Goal: Task Accomplishment & Management: Complete application form

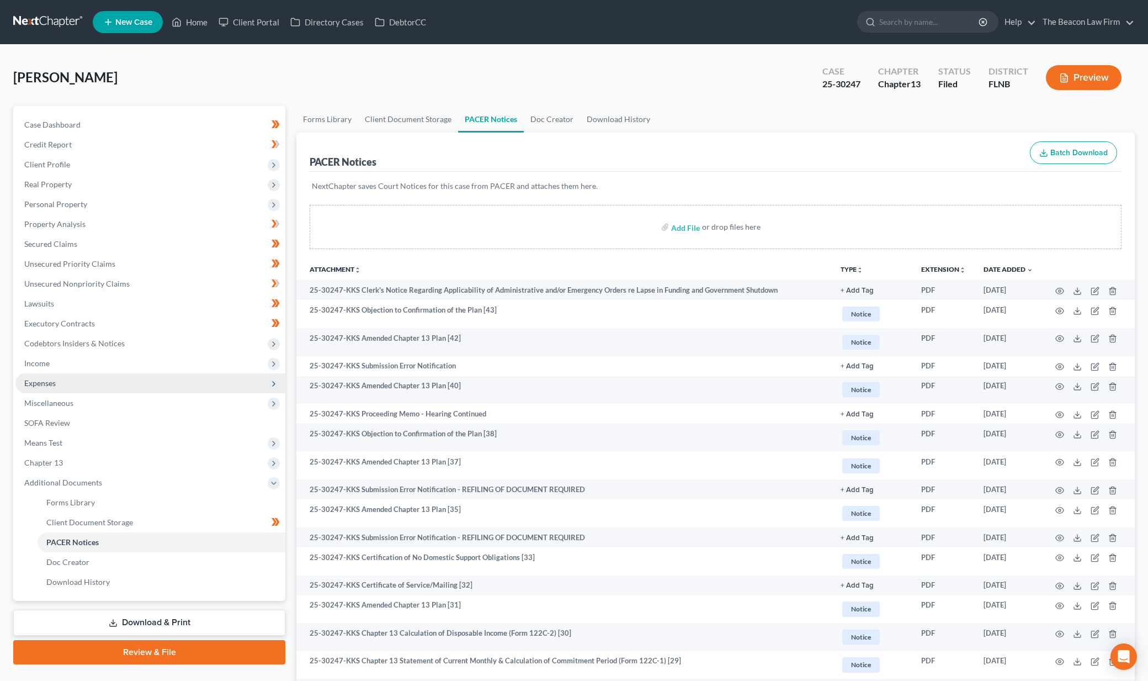
click at [83, 387] on span "Expenses" at bounding box center [150, 383] width 270 height 20
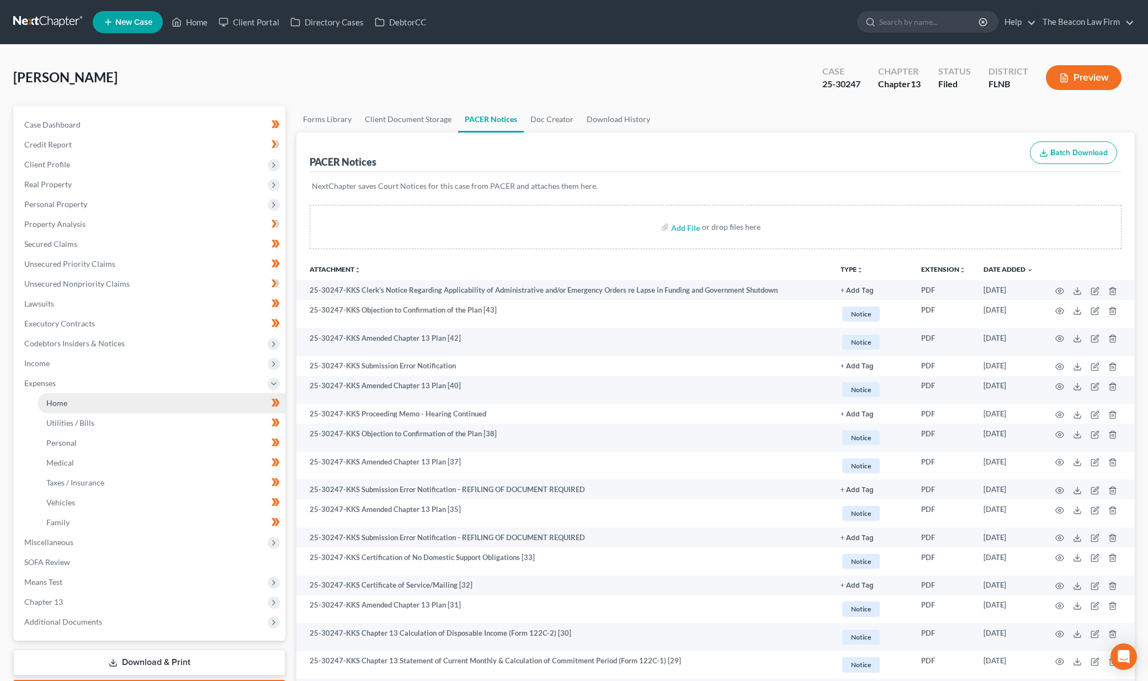
click at [78, 403] on link "Home" at bounding box center [162, 403] width 248 height 20
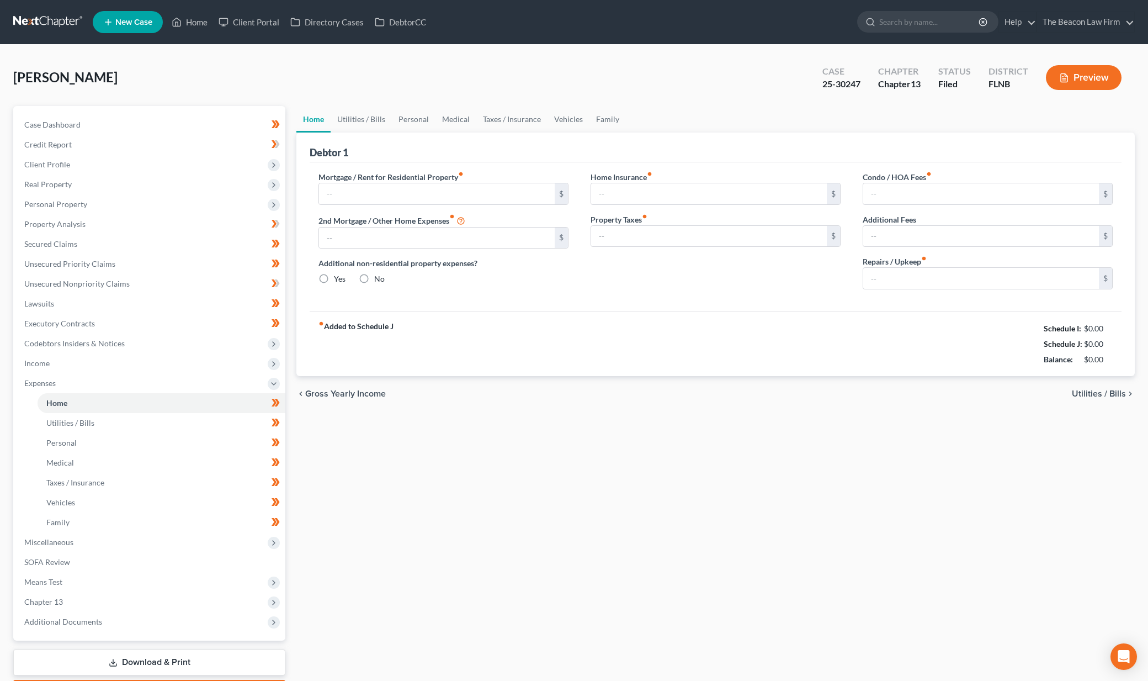
type input "1,001.95"
type input "0.00"
radio input "true"
type input "180.00"
type input "0.00"
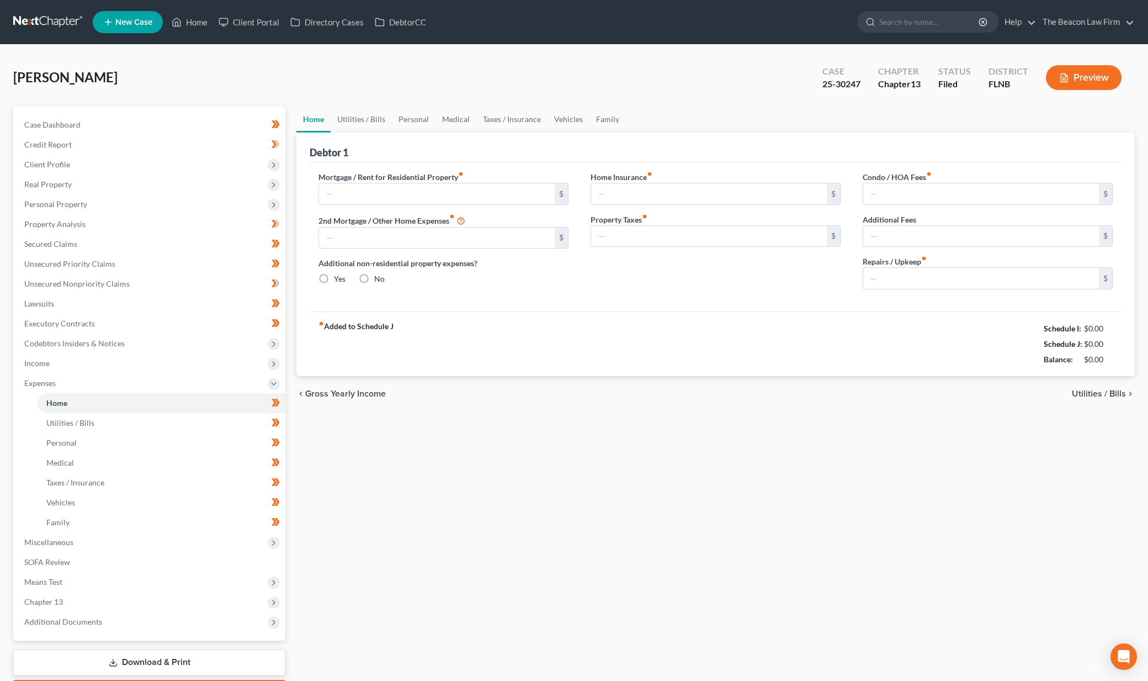
type input "0.00"
type input "25.00"
click at [598, 119] on link "Family" at bounding box center [607, 119] width 36 height 26
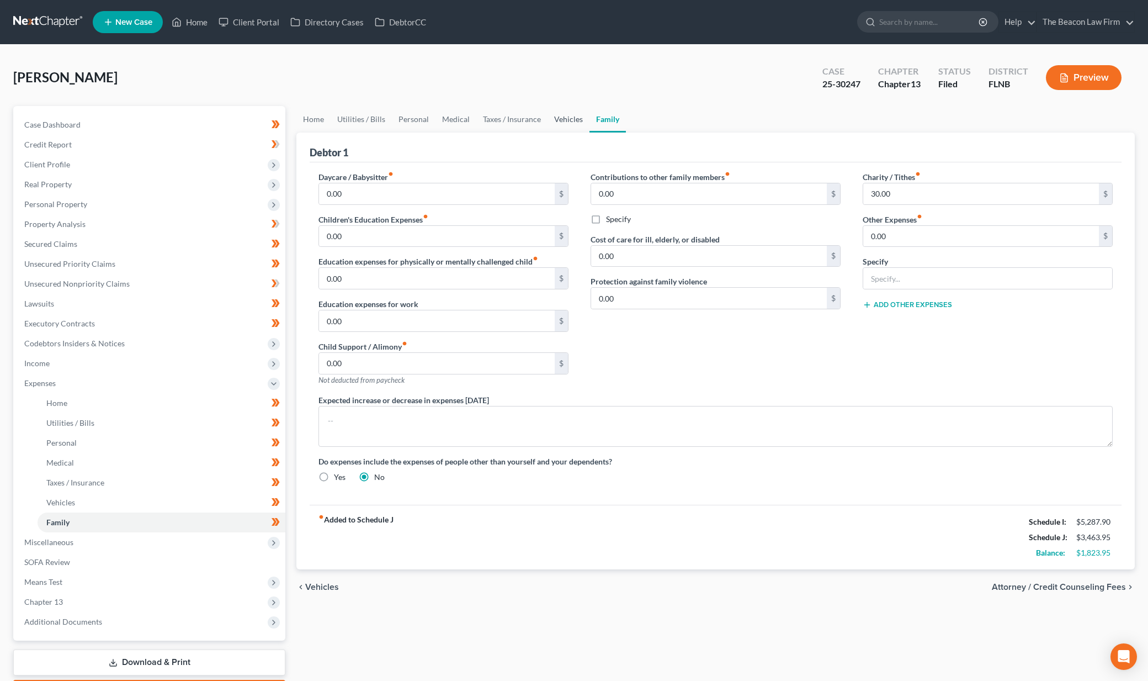
click at [562, 118] on link "Vehicles" at bounding box center [569, 119] width 42 height 26
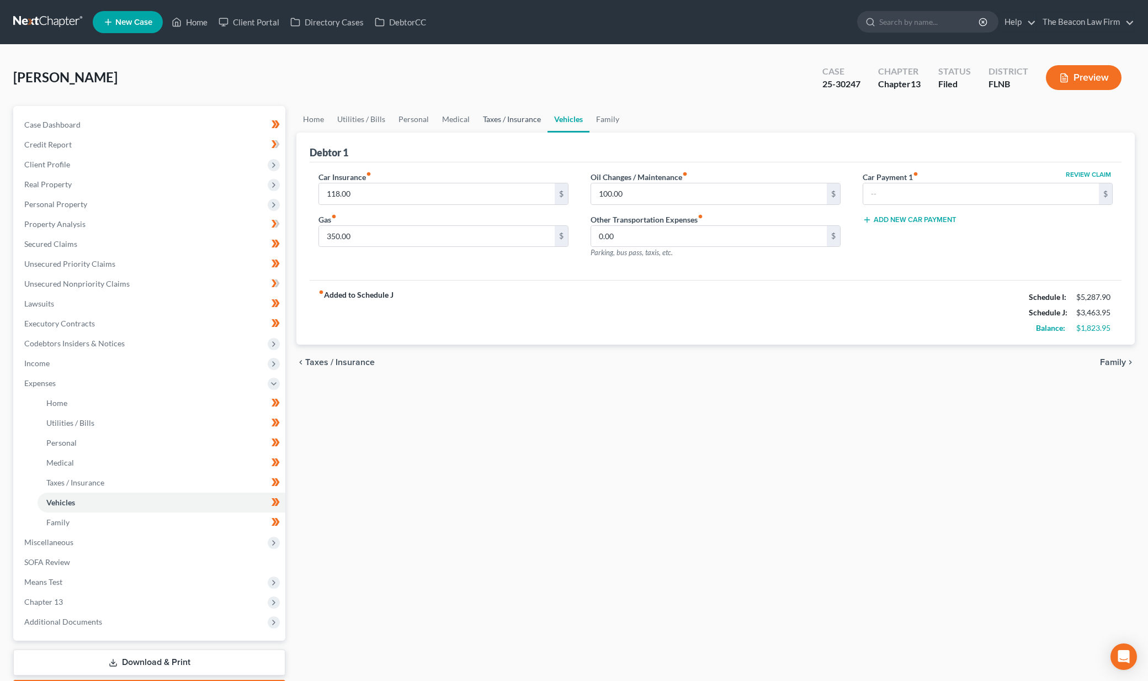
click at [513, 116] on link "Taxes / Insurance" at bounding box center [511, 119] width 71 height 26
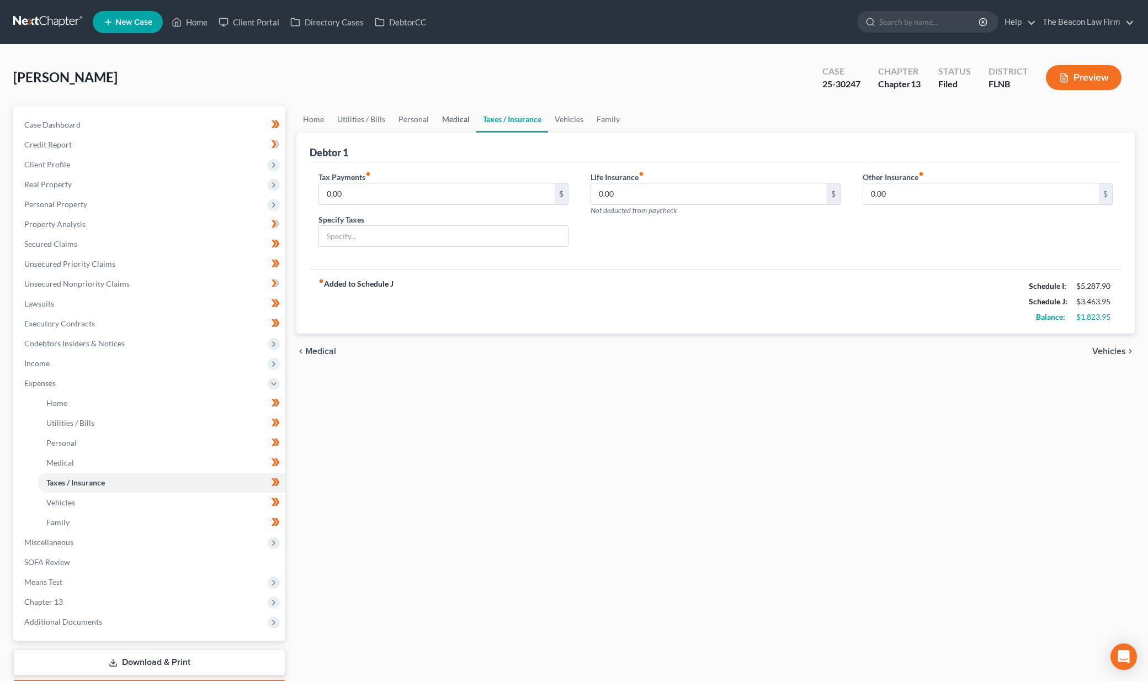
click at [461, 110] on link "Medical" at bounding box center [455, 119] width 41 height 26
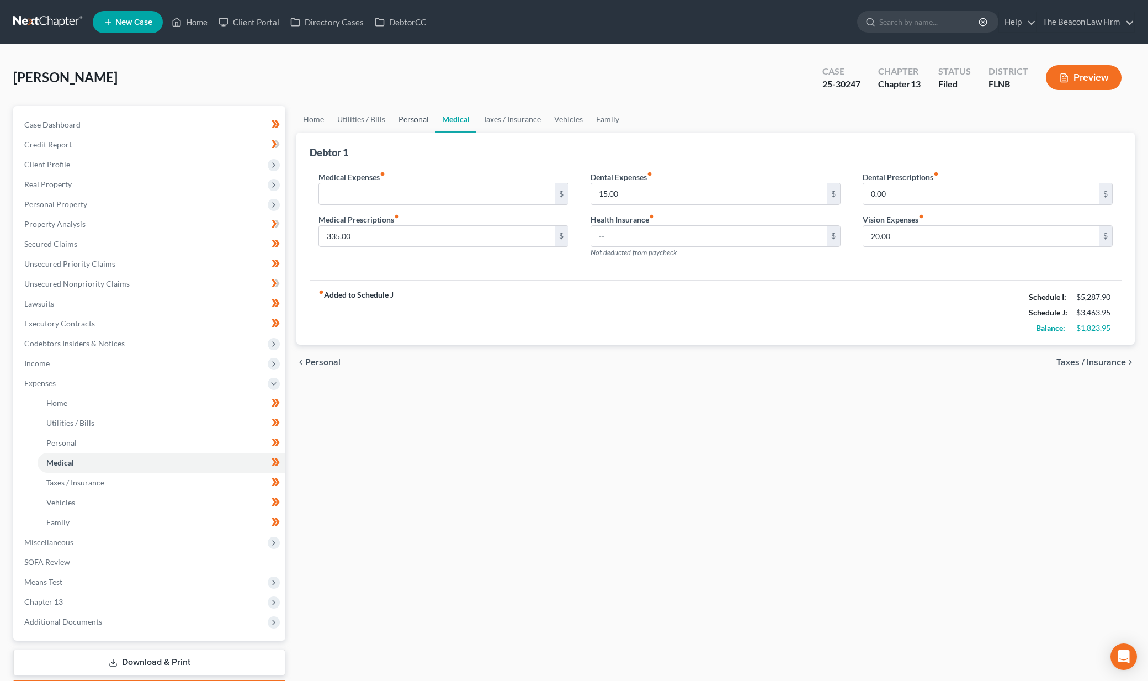
click at [398, 129] on link "Personal" at bounding box center [414, 119] width 44 height 26
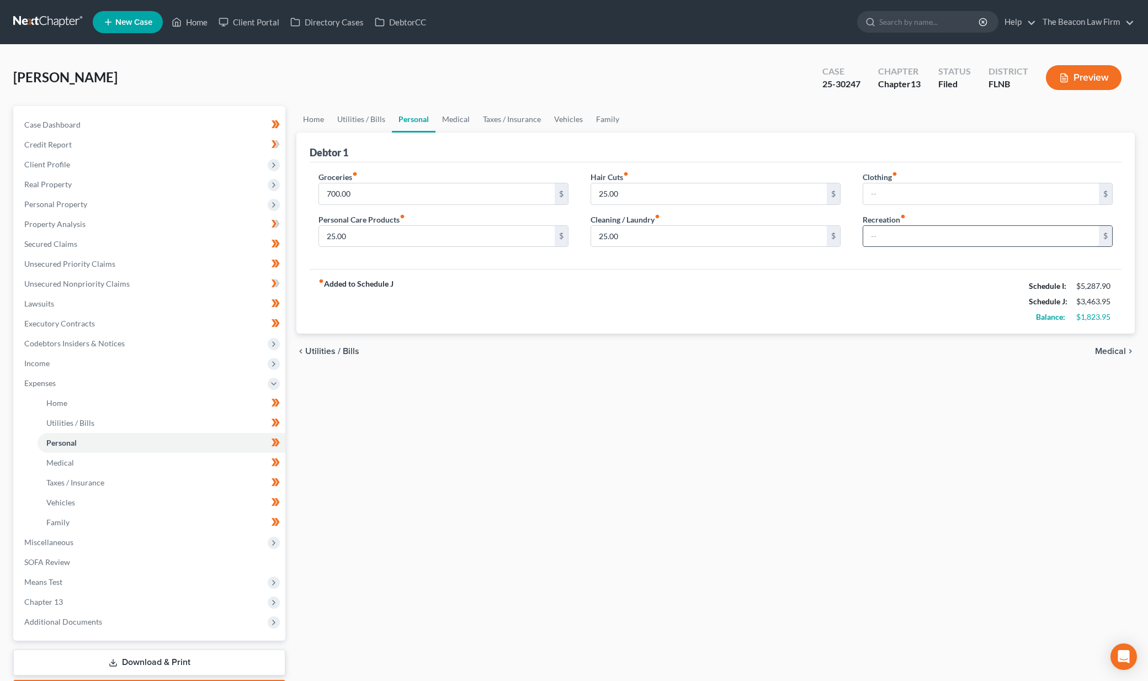
click at [889, 236] on input "text" at bounding box center [981, 236] width 236 height 21
click at [911, 369] on div "Home Utilities / Bills Personal Medical Taxes / Insurance Vehicles Family Debto…" at bounding box center [715, 405] width 849 height 598
click at [68, 364] on span "Income" at bounding box center [150, 363] width 270 height 20
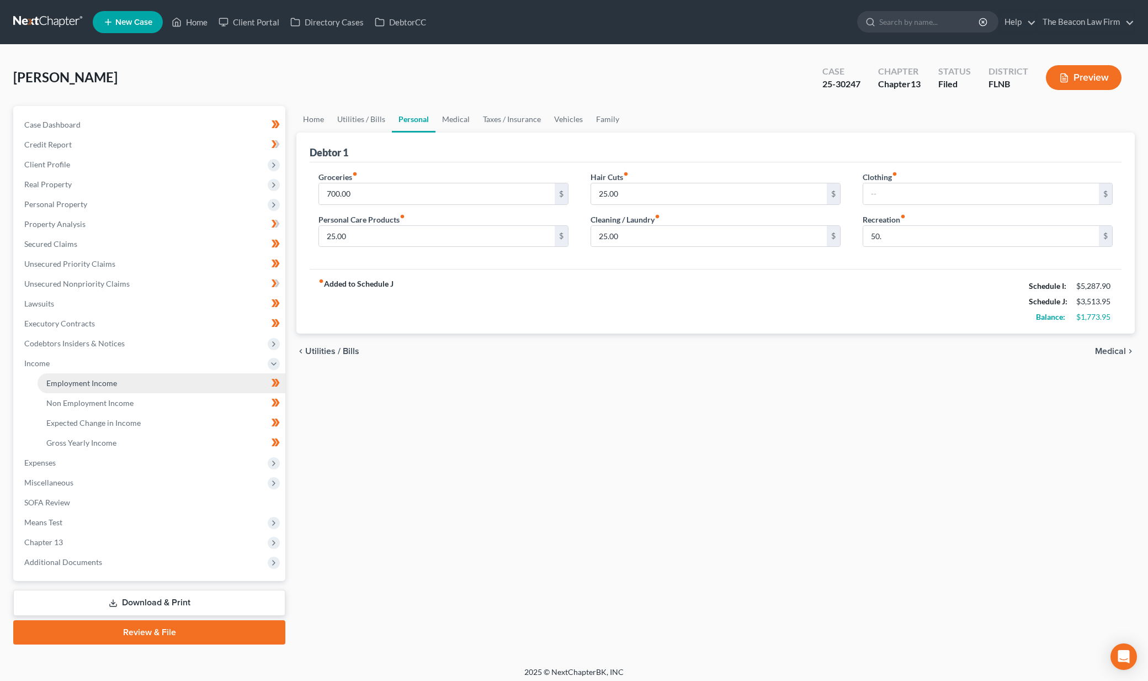
click at [72, 379] on span "Employment Income" at bounding box center [81, 382] width 71 height 9
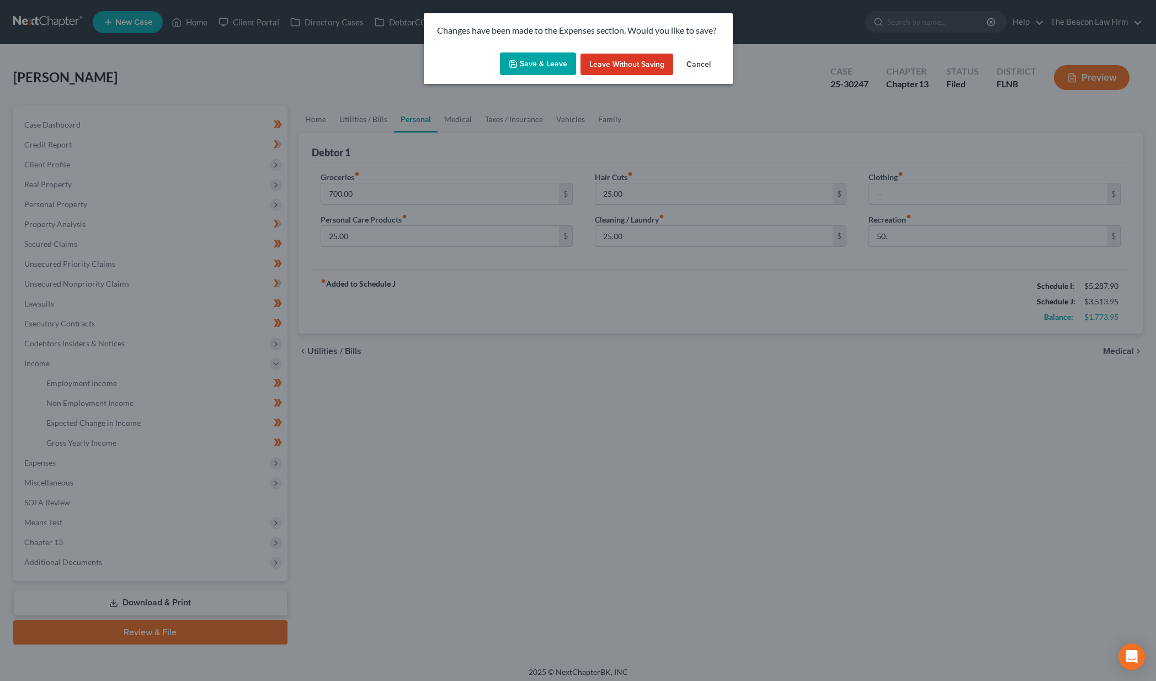
click at [527, 62] on button "Save & Leave" at bounding box center [538, 63] width 76 height 23
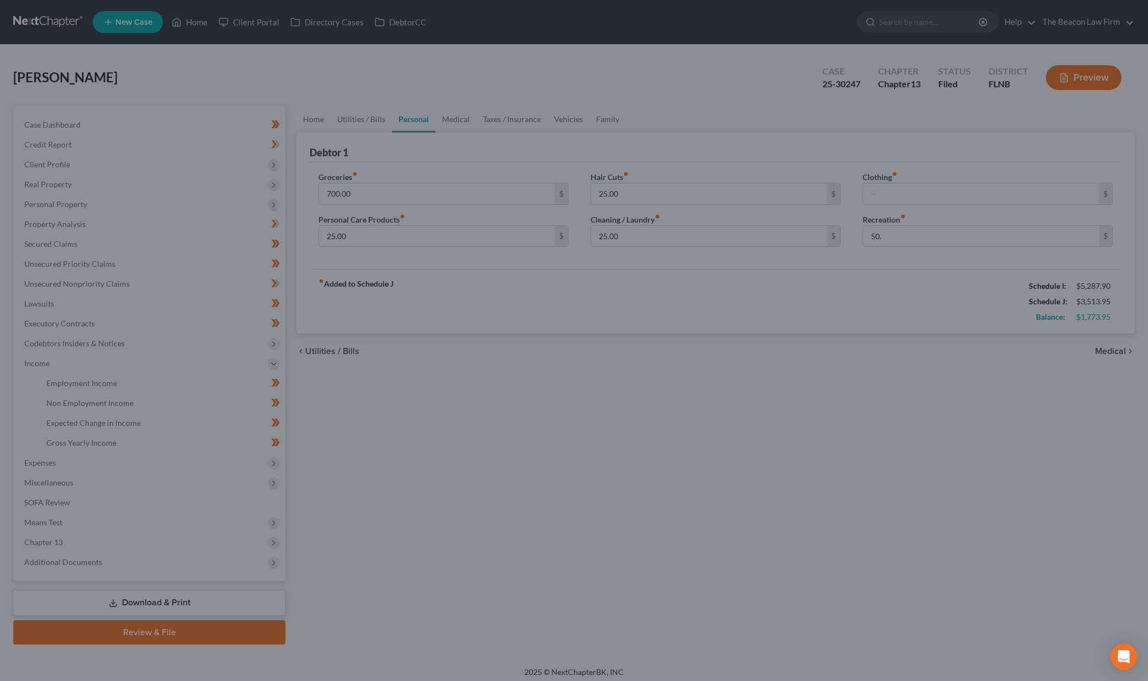
type input "50.00"
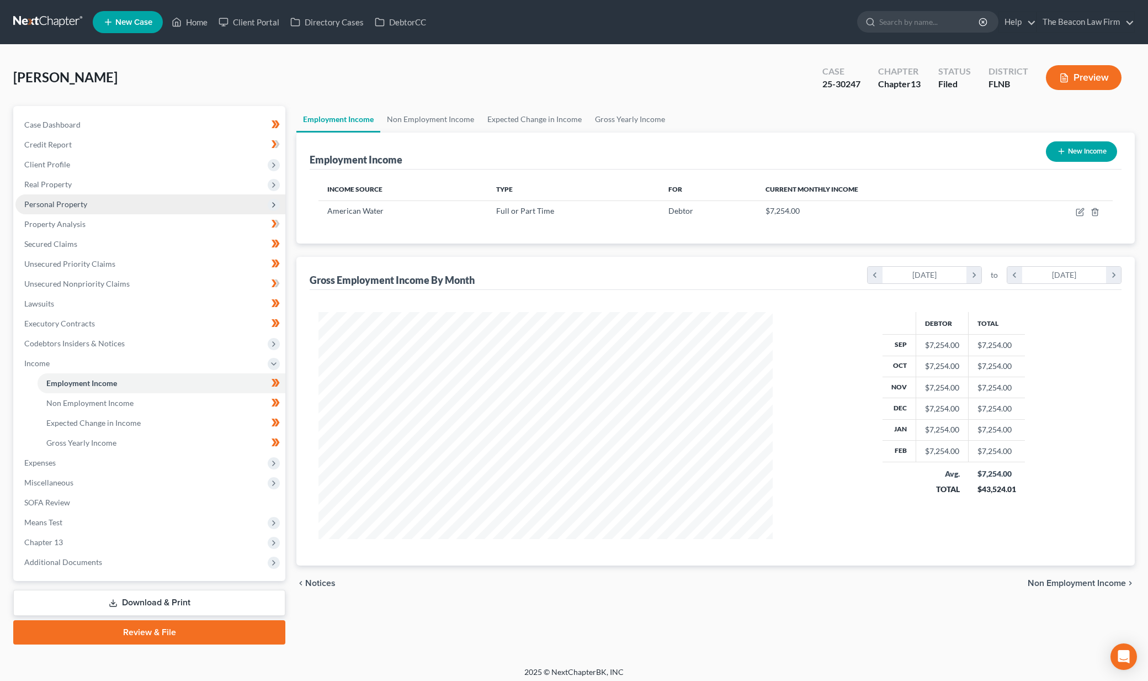
scroll to position [227, 476]
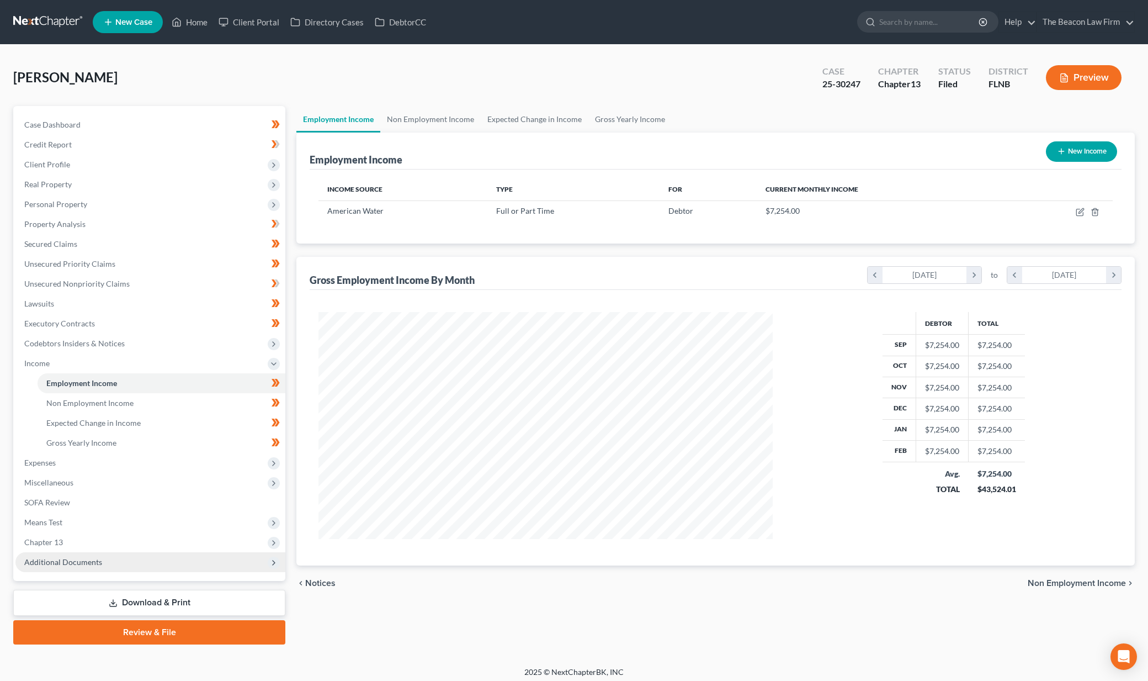
click at [133, 563] on span "Additional Documents" at bounding box center [150, 562] width 270 height 20
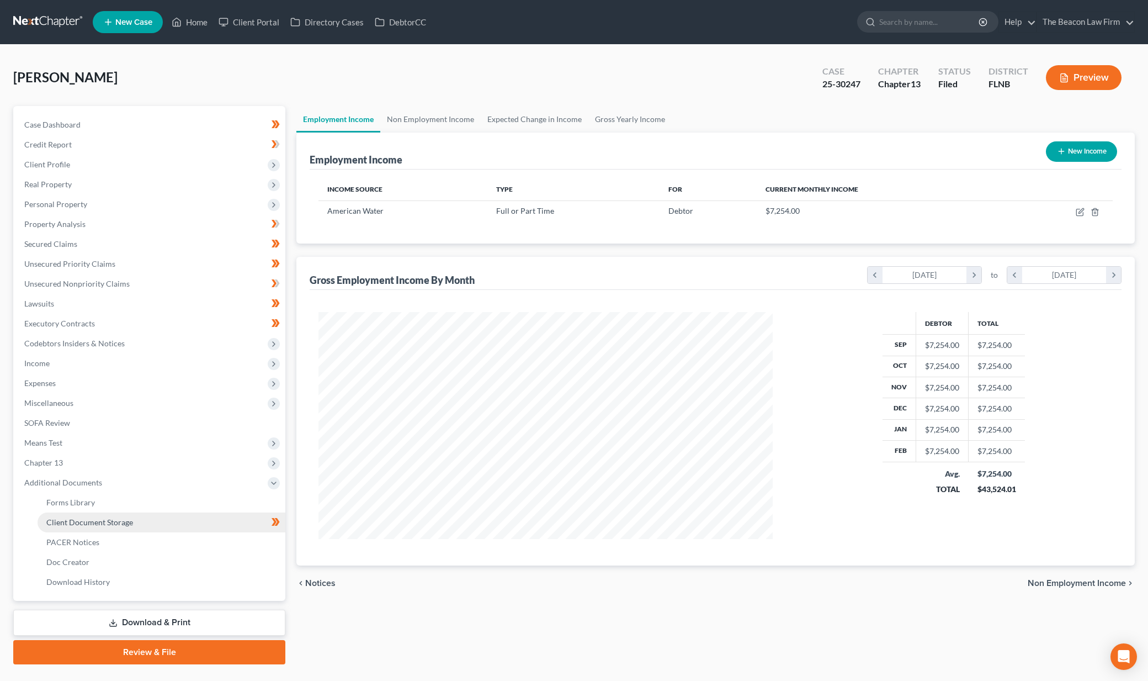
click at [116, 524] on span "Client Document Storage" at bounding box center [89, 521] width 87 height 9
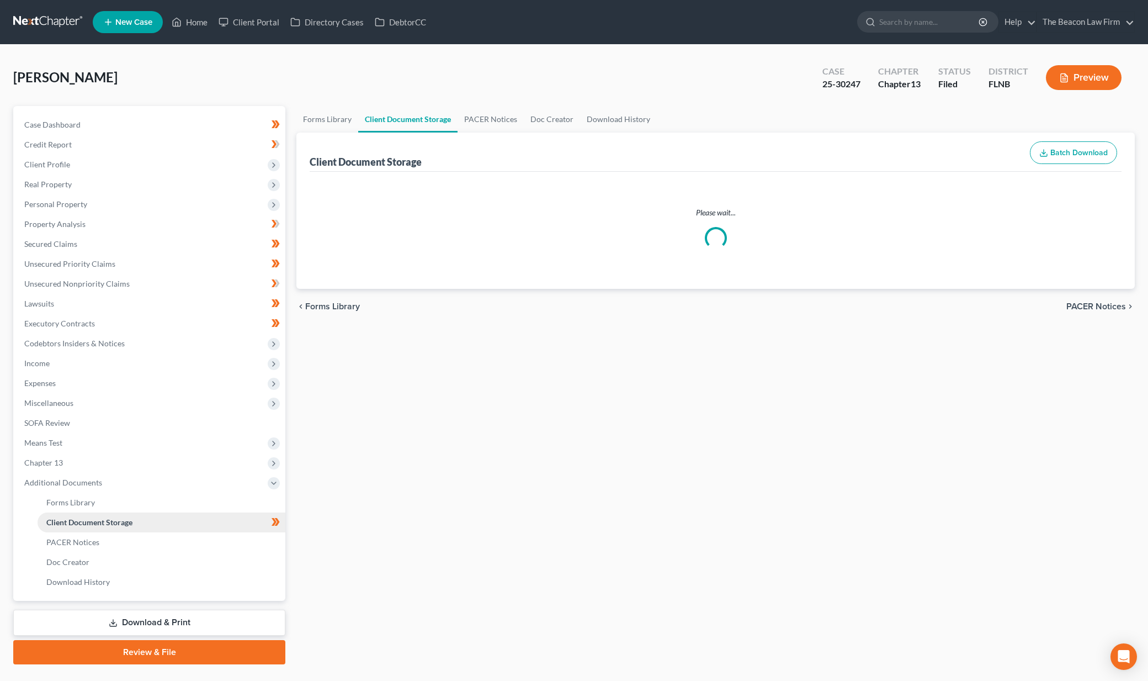
select select "10"
select select "19"
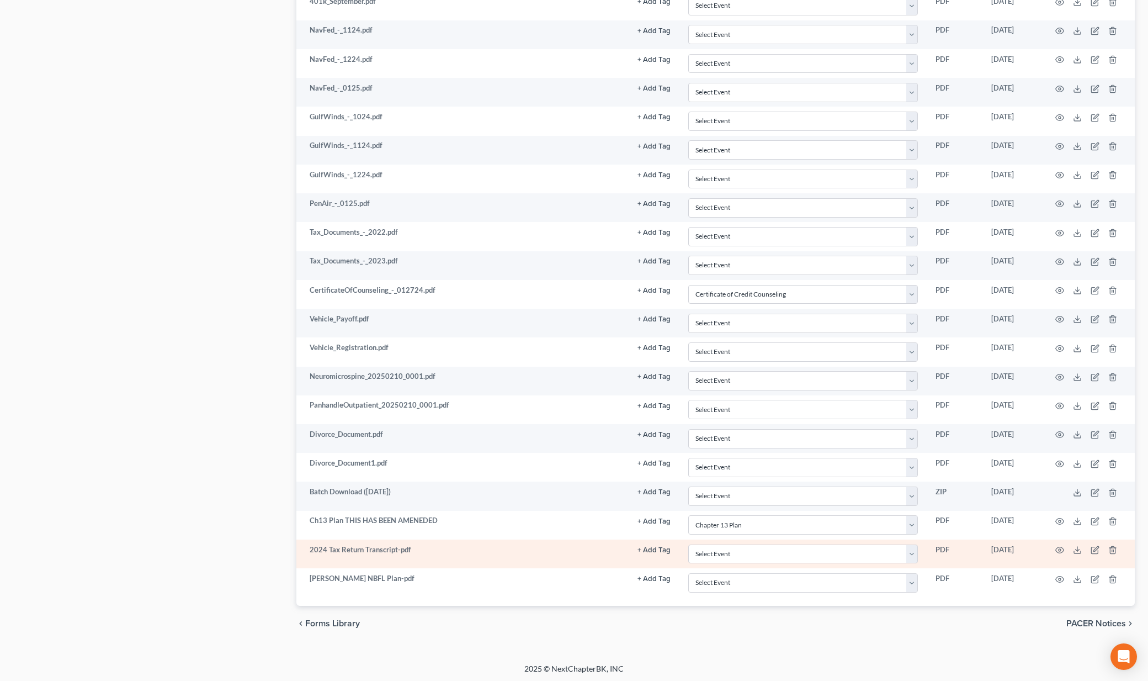
scroll to position [957, 0]
click at [1060, 547] on icon "button" at bounding box center [1059, 547] width 9 height 9
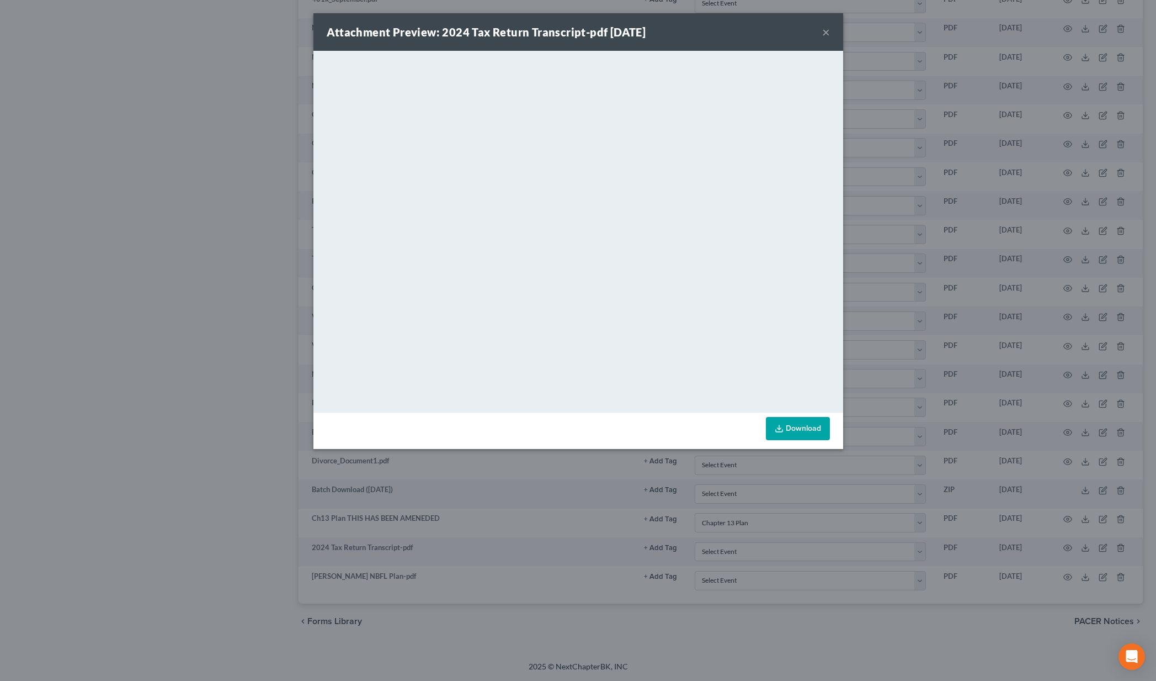
click at [826, 35] on button "×" at bounding box center [826, 31] width 8 height 13
